Goal: Entertainment & Leisure: Consume media (video, audio)

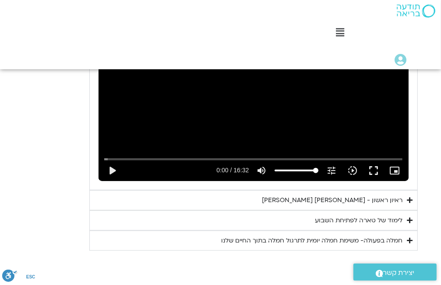
scroll to position [566, 0]
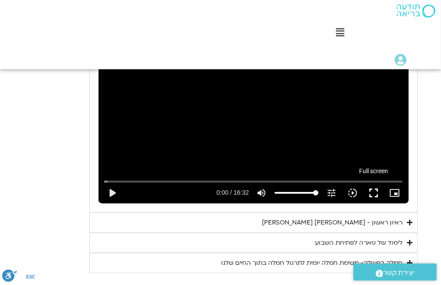
click at [372, 191] on button "fullscreen" at bounding box center [373, 192] width 21 height 21
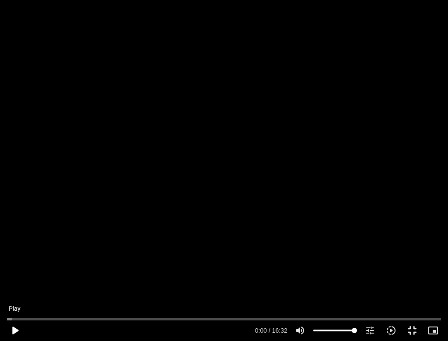
click at [15, 284] on button "play_arrow" at bounding box center [14, 330] width 21 height 21
click at [16, 284] on button "pause" at bounding box center [14, 330] width 21 height 21
type input "25.784992"
click at [410, 284] on button "fullscreen_exit" at bounding box center [412, 330] width 21 height 21
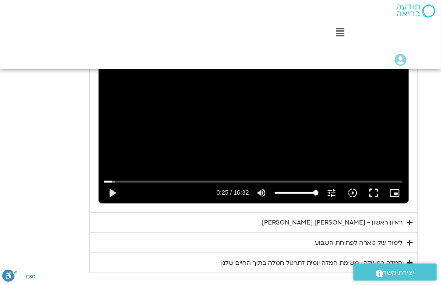
click at [407, 221] on icon "Accordion. Open links with Enter or Space, close with Escape, and navigate with…" at bounding box center [410, 222] width 6 height 7
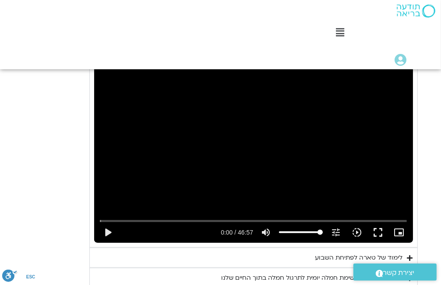
scroll to position [741, 0]
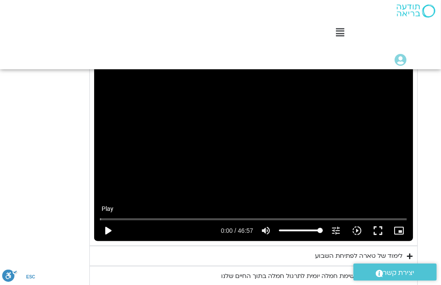
click at [107, 231] on button "play_arrow" at bounding box center [107, 230] width 21 height 21
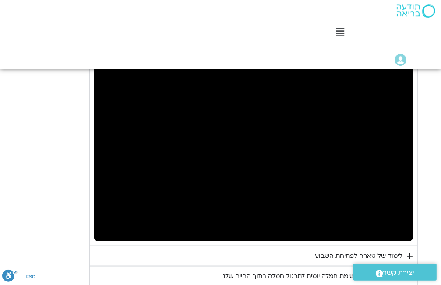
click at [107, 230] on button "pause" at bounding box center [107, 230] width 21 height 21
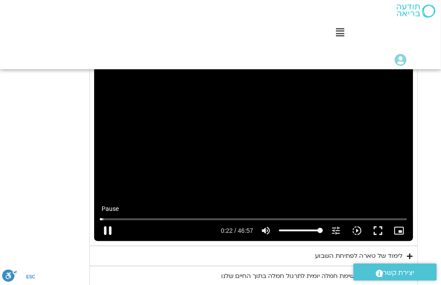
click at [105, 227] on button "pause" at bounding box center [107, 230] width 21 height 21
type input "22.722338"
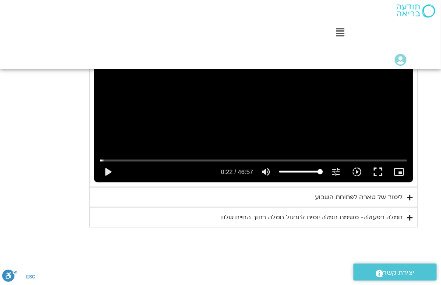
scroll to position [809, 0]
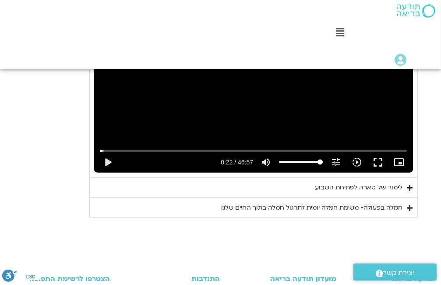
click at [364, 187] on div "לימוד של טארה לפתיחת השבוע" at bounding box center [359, 187] width 88 height 11
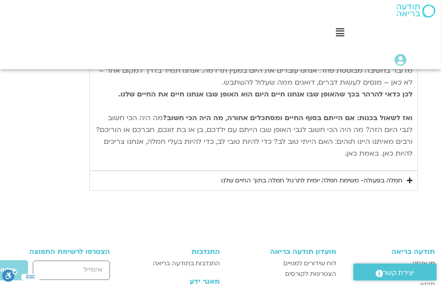
scroll to position [1160, 0]
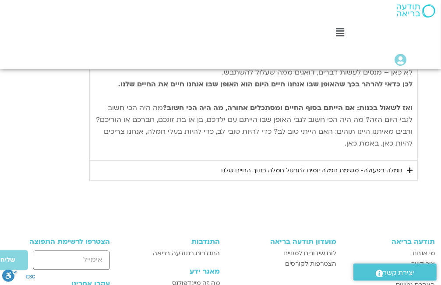
click at [408, 167] on icon "Accordion. Open links with Enter or Space, close with Escape, and navigate with…" at bounding box center [410, 170] width 6 height 7
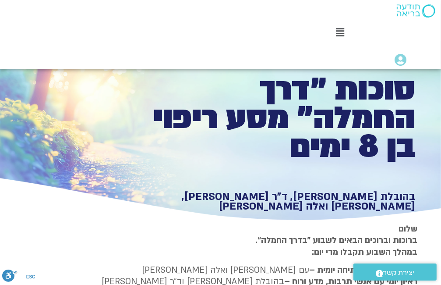
scroll to position [7, 0]
